Goal: Task Accomplishment & Management: Manage account settings

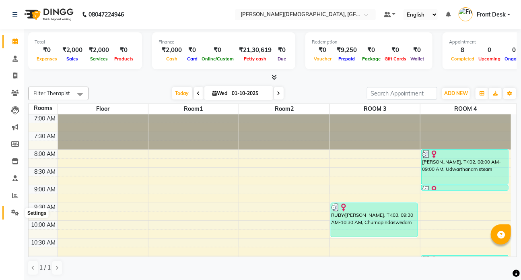
click at [13, 211] on icon at bounding box center [15, 212] width 8 height 6
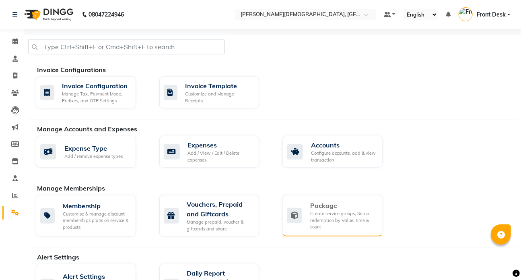
click at [312, 210] on div "Create service groups, Setup redemption by Value, time & count" at bounding box center [343, 220] width 66 height 20
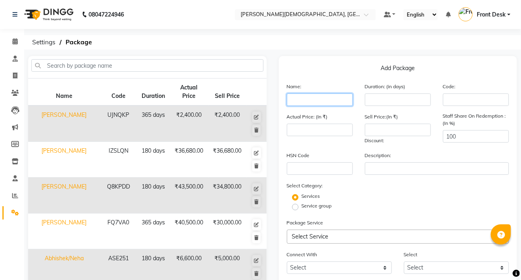
click at [298, 101] on input "text" at bounding box center [320, 99] width 66 height 12
type input "[PERSON_NAME]"
click at [370, 101] on input "number" at bounding box center [398, 99] width 66 height 12
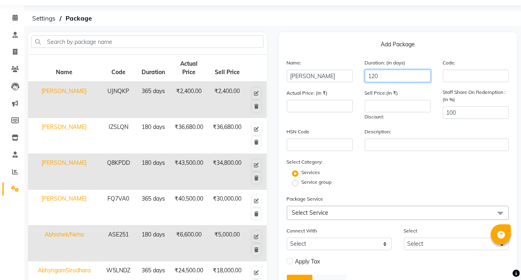
scroll to position [36, 0]
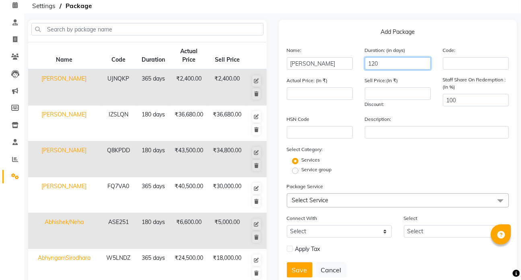
type input "120"
click at [496, 202] on span at bounding box center [501, 200] width 16 height 15
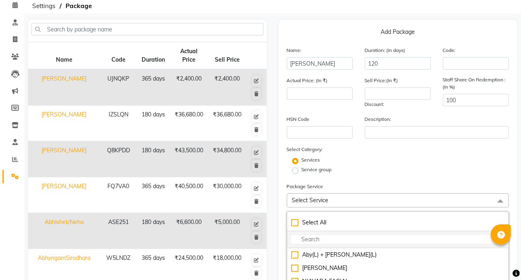
click at [317, 239] on input "multiselect-search" at bounding box center [398, 239] width 214 height 8
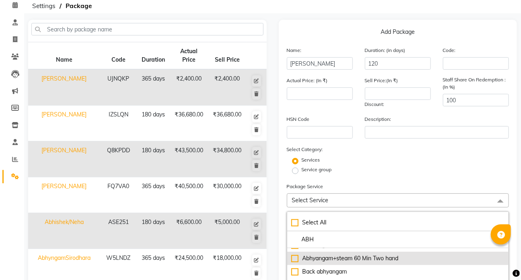
type input "ABH"
click at [295, 258] on div "Abhyangam+steam 60 Min Two hand" at bounding box center [398, 258] width 214 height 8
type input "2000"
checkbox input "true"
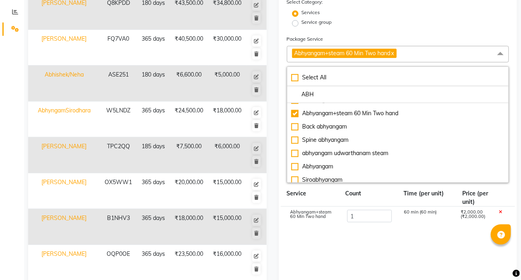
scroll to position [197, 0]
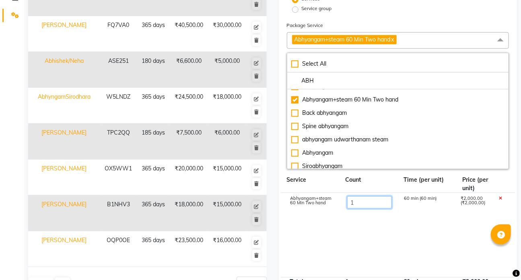
click at [372, 206] on input "1" at bounding box center [369, 202] width 45 height 12
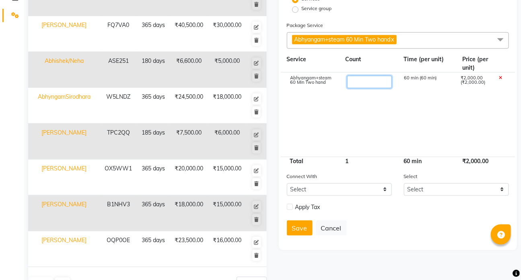
type input "5"
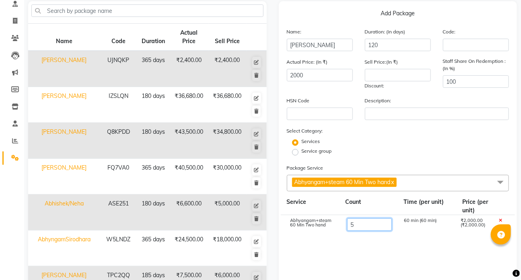
scroll to position [53, 0]
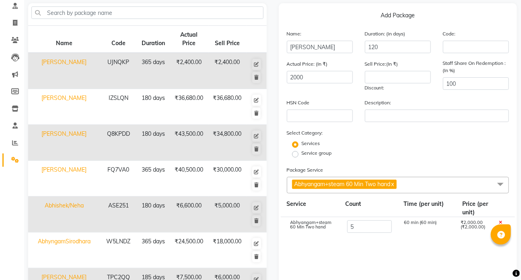
type input "10000"
click at [400, 255] on cdk-virtual-scroll-viewport "Abhyangam+steam 60 Min Two hand 5 300 min (60 min) ₹10,000.00 (₹2,000.00)" at bounding box center [398, 259] width 223 height 84
click at [382, 84] on div "Sell Price:(In ₹) Discount:" at bounding box center [398, 76] width 78 height 32
click at [383, 78] on input "number" at bounding box center [398, 77] width 66 height 12
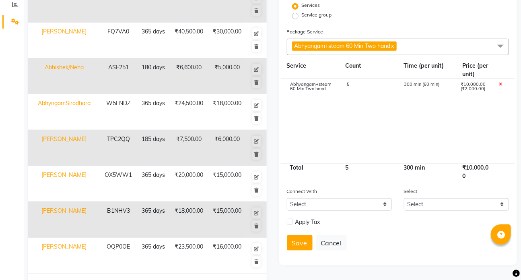
scroll to position [221, 0]
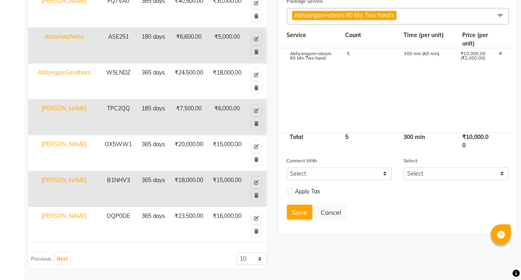
type input "8000"
click at [384, 175] on select "Select Membership Prepaid Voucher" at bounding box center [339, 173] width 105 height 12
select select "1: M"
click at [287, 169] on select "Select Membership Prepaid Voucher" at bounding box center [339, 173] width 105 height 12
click at [298, 215] on button "Save" at bounding box center [300, 211] width 26 height 15
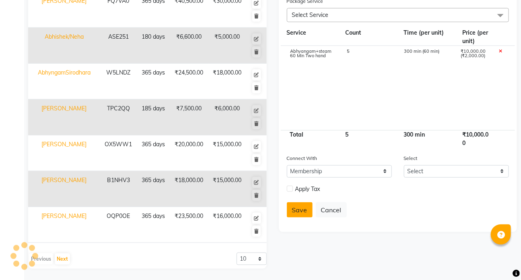
select select
checkbox input "false"
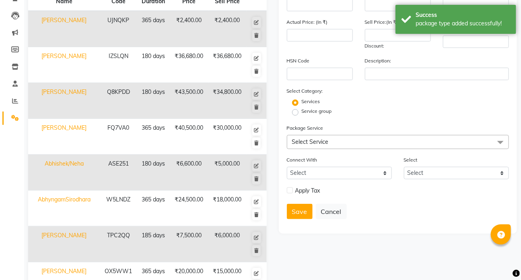
scroll to position [0, 0]
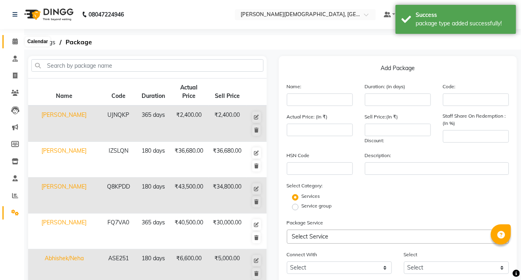
click at [16, 41] on icon at bounding box center [14, 41] width 5 height 6
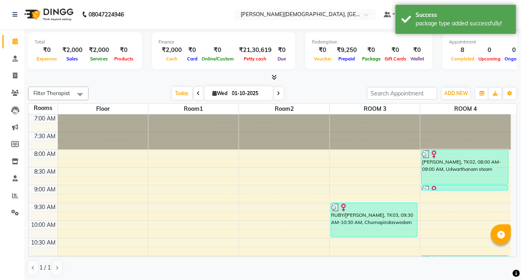
scroll to position [36, 0]
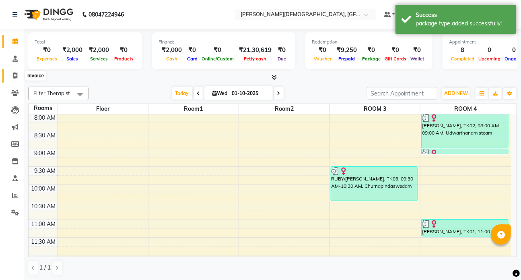
click at [15, 76] on icon at bounding box center [15, 75] width 4 height 6
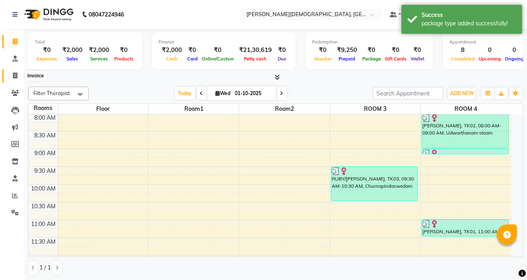
select select "service"
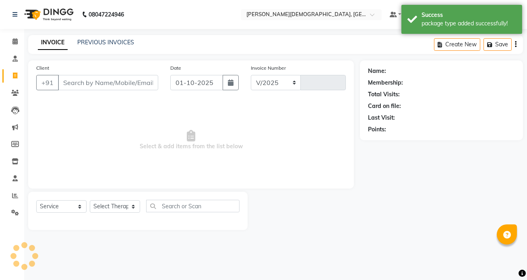
select select "5585"
type input "1537"
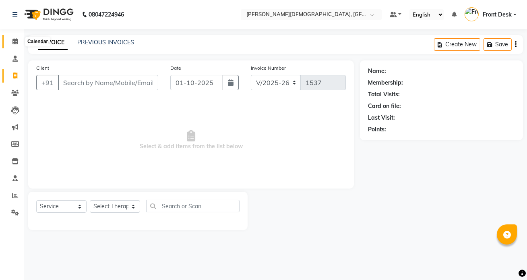
click at [12, 39] on icon at bounding box center [14, 41] width 5 height 6
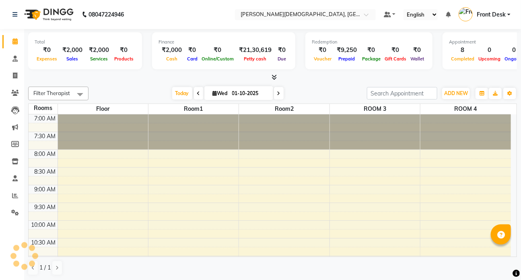
scroll to position [336, 0]
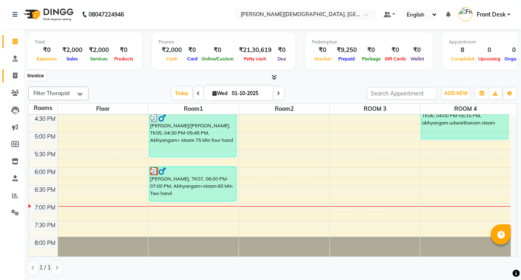
click at [13, 71] on span at bounding box center [15, 75] width 14 height 9
select select "service"
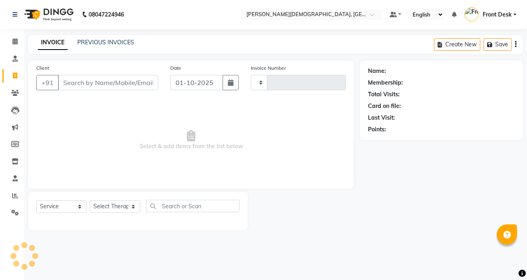
type input "1537"
select select "5585"
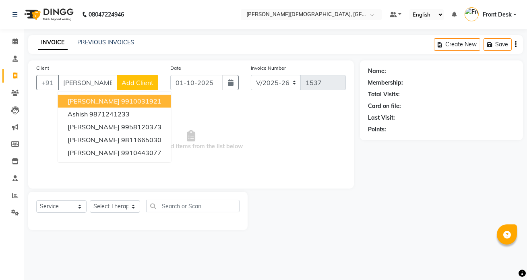
click at [91, 101] on span "[PERSON_NAME]" at bounding box center [94, 101] width 52 height 8
type input "9910031921"
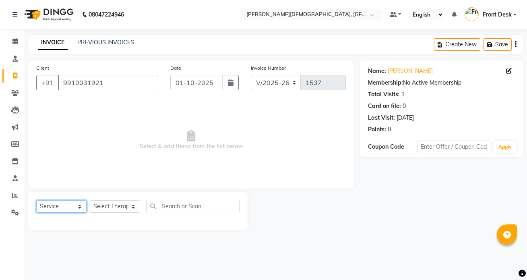
click at [81, 205] on select "Select Service Product Membership Package Voucher Prepaid Gift Card" at bounding box center [61, 206] width 50 height 12
select select "package"
click at [36, 200] on select "Select Service Product Membership Package Voucher Prepaid Gift Card" at bounding box center [61, 206] width 50 height 12
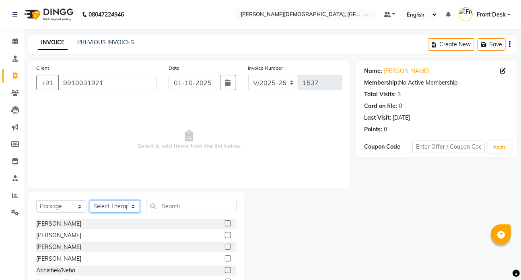
click at [135, 209] on select "Select Therapist [PERSON_NAME] ATUL [PERSON_NAME] Dr [PERSON_NAME] Front Desk H…" at bounding box center [115, 206] width 50 height 12
select select "93467"
click at [90, 200] on select "Select Therapist [PERSON_NAME] ATUL [PERSON_NAME] Dr [PERSON_NAME] Front Desk H…" at bounding box center [115, 206] width 50 height 12
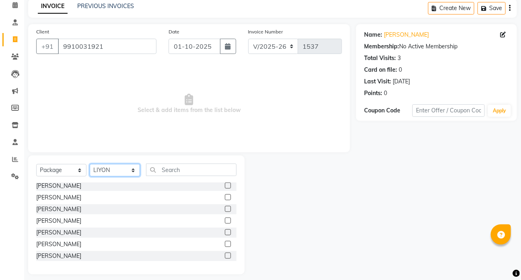
scroll to position [225, 0]
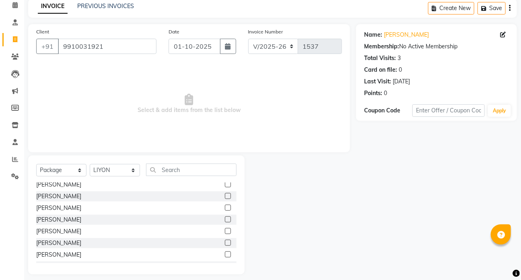
click at [225, 207] on label at bounding box center [228, 207] width 6 height 6
click at [225, 207] on input "checkbox" at bounding box center [227, 207] width 5 height 5
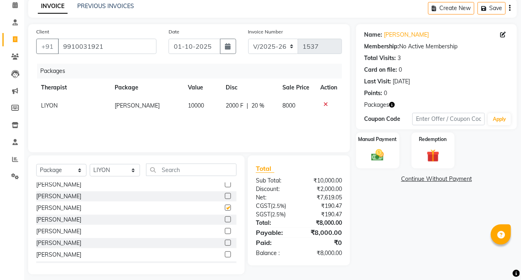
checkbox input "false"
click at [386, 161] on img at bounding box center [377, 155] width 21 height 15
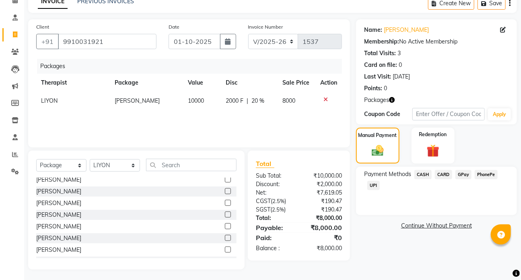
scroll to position [43, 0]
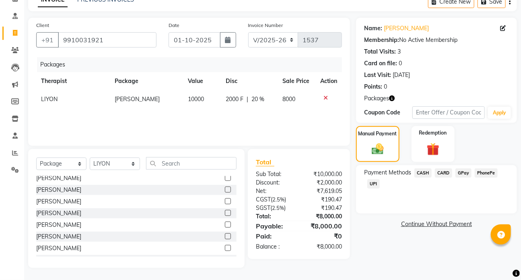
click at [371, 184] on span "UPI" at bounding box center [374, 183] width 12 height 9
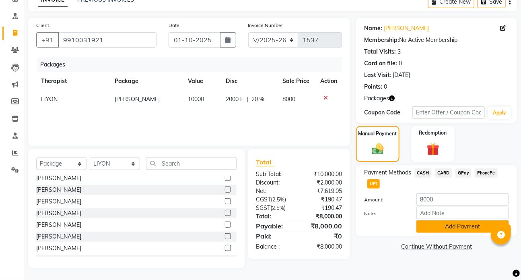
click at [464, 225] on button "Add Payment" at bounding box center [463, 226] width 93 height 12
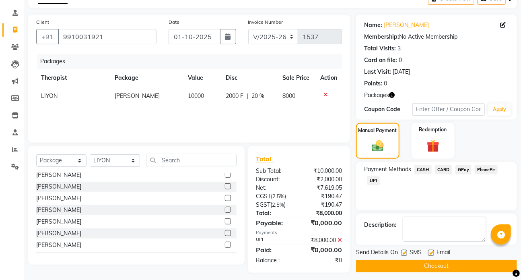
scroll to position [51, 0]
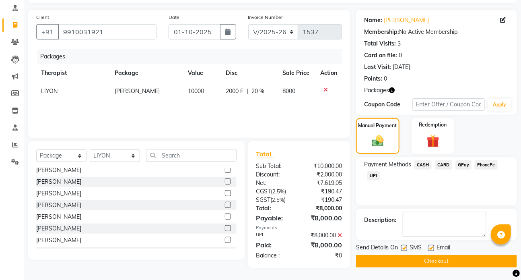
click at [403, 247] on label at bounding box center [404, 248] width 6 height 6
click at [403, 247] on input "checkbox" at bounding box center [403, 248] width 5 height 5
checkbox input "false"
click at [434, 261] on button "Checkout" at bounding box center [436, 261] width 161 height 12
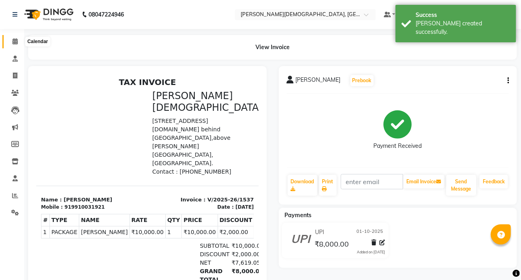
click at [14, 41] on icon at bounding box center [14, 41] width 5 height 6
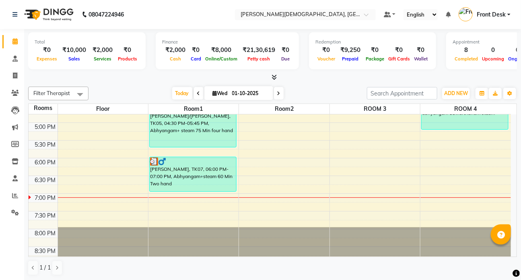
scroll to position [351, 0]
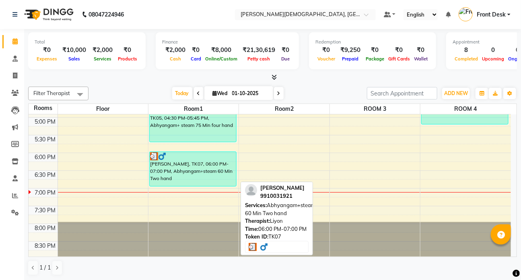
click at [181, 167] on div "[PERSON_NAME], TK07, 06:00 PM-07:00 PM, Abhyangam+steam 60 Min Two hand" at bounding box center [193, 169] width 87 height 34
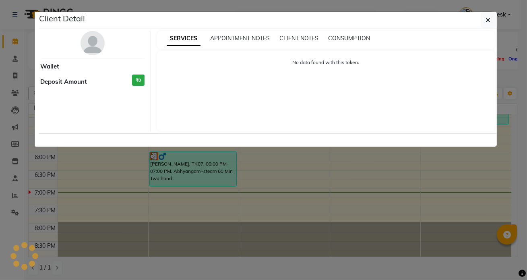
select select "3"
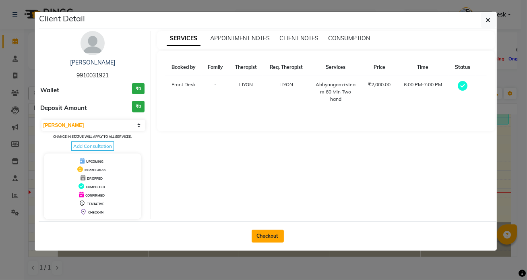
click at [269, 231] on button "Checkout" at bounding box center [268, 235] width 32 height 13
select select "service"
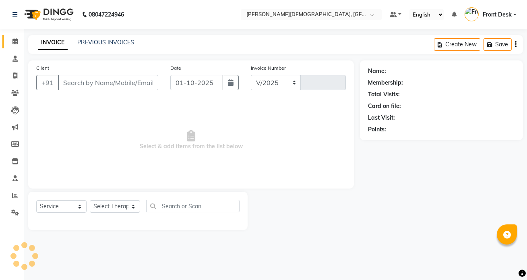
select select "5585"
type input "1538"
type input "9910031921"
select select "93467"
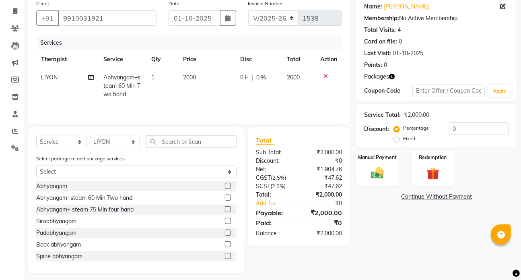
scroll to position [70, 0]
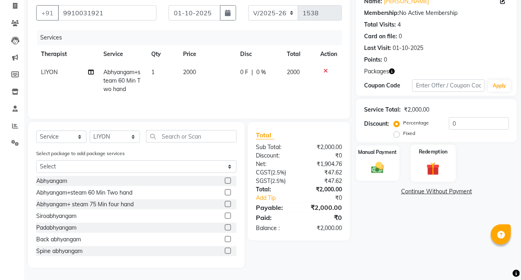
click at [443, 175] on img at bounding box center [433, 168] width 21 height 16
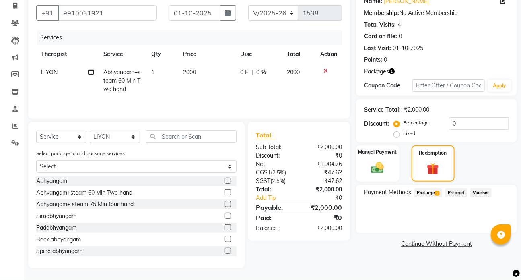
click at [433, 194] on span "Package 1" at bounding box center [429, 192] width 28 height 9
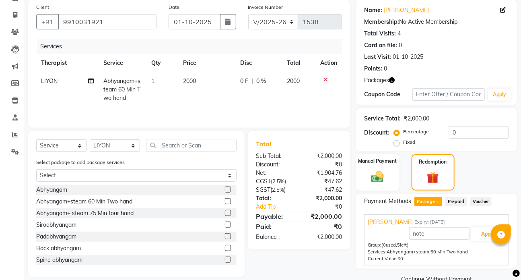
scroll to position [77, 0]
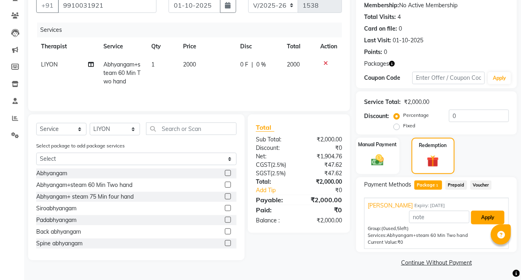
click at [487, 217] on button "Apply" at bounding box center [487, 218] width 33 height 14
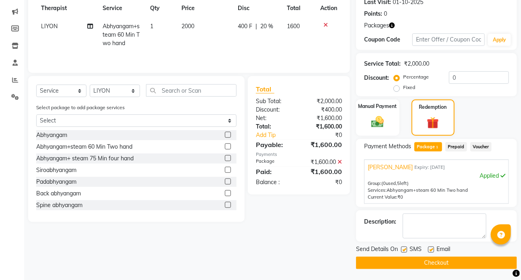
scroll to position [116, 0]
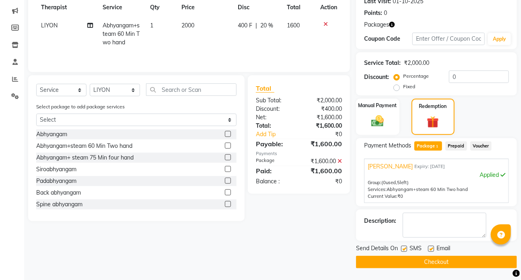
click at [405, 248] on label at bounding box center [404, 249] width 6 height 6
click at [405, 248] on input "checkbox" at bounding box center [403, 248] width 5 height 5
checkbox input "false"
click at [431, 261] on button "Checkout" at bounding box center [436, 262] width 161 height 12
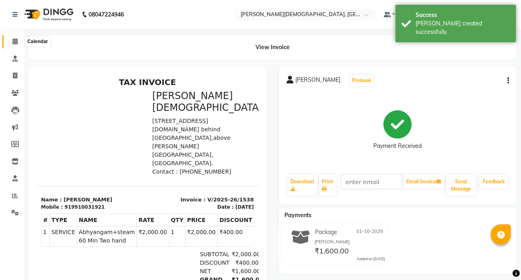
click at [15, 41] on icon at bounding box center [14, 41] width 5 height 6
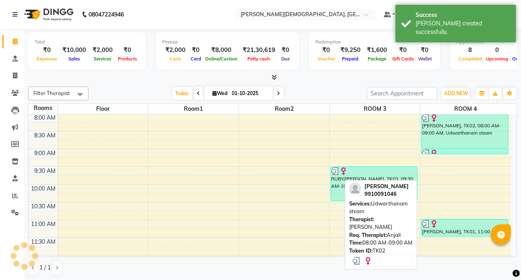
scroll to position [33, 0]
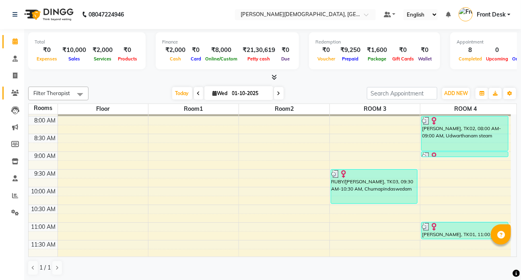
click at [14, 92] on icon at bounding box center [15, 93] width 8 height 6
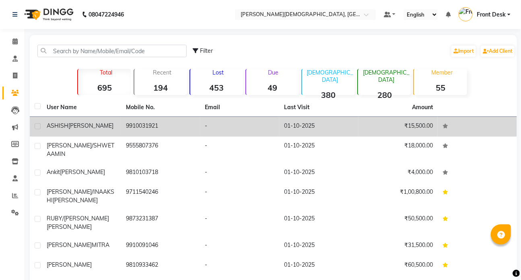
click at [76, 126] on span "[PERSON_NAME]" at bounding box center [90, 125] width 45 height 7
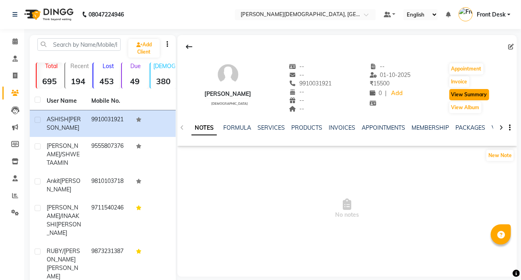
click at [473, 92] on button "View Summary" at bounding box center [470, 94] width 40 height 11
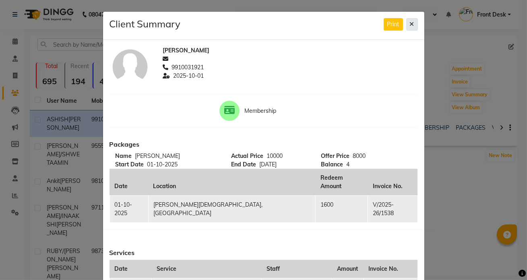
click at [410, 23] on icon at bounding box center [412, 24] width 4 height 6
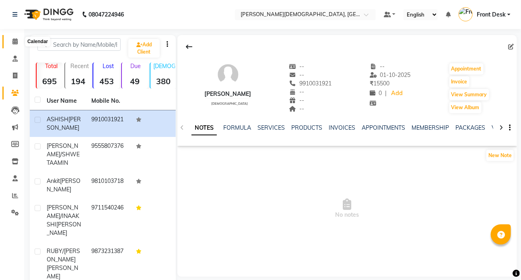
click at [15, 41] on icon at bounding box center [14, 41] width 5 height 6
